Goal: Register for event/course

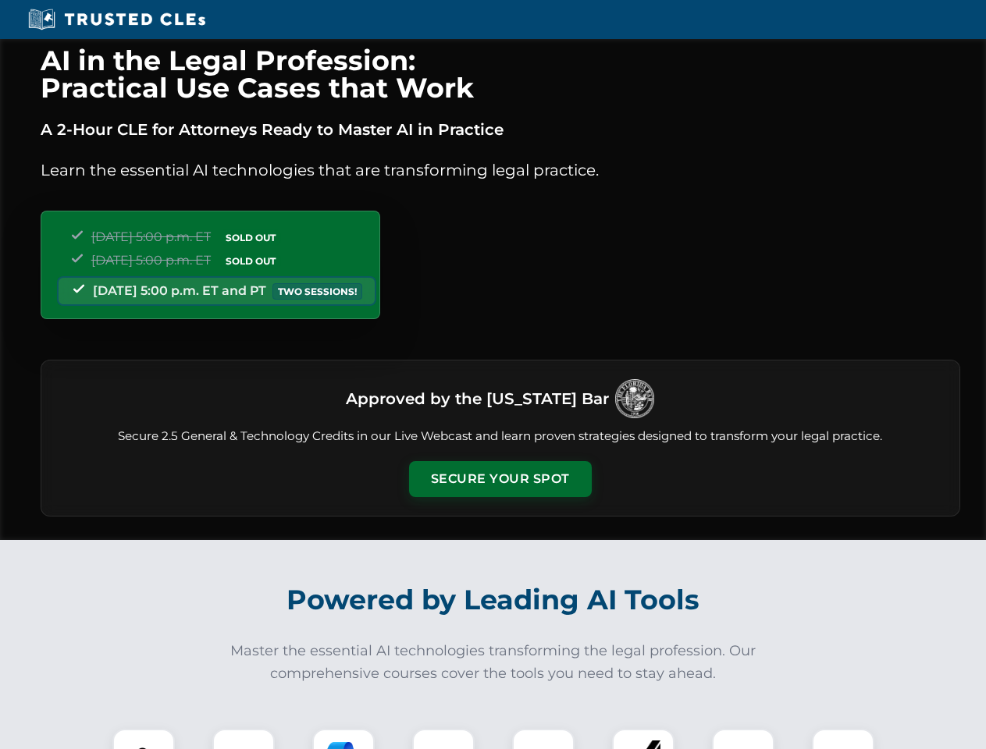
click at [500, 479] on button "Secure Your Spot" at bounding box center [500, 479] width 183 height 36
click at [144, 739] on img at bounding box center [143, 760] width 45 height 45
